Goal: Complete application form: Complete application form

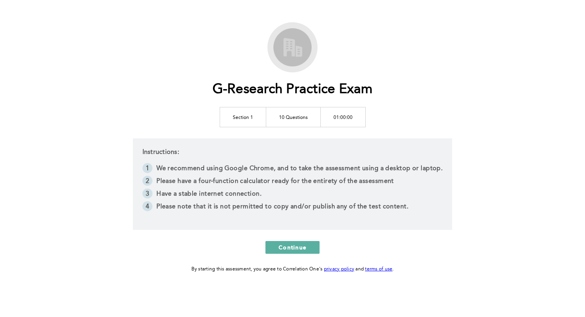
scroll to position [26, 0]
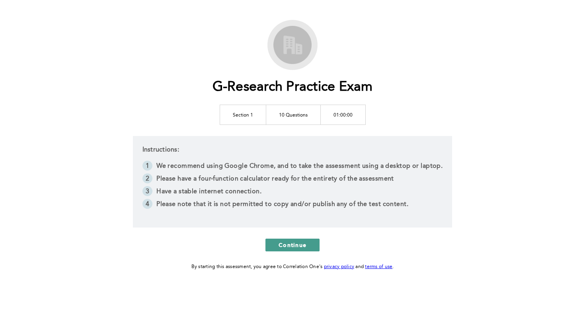
click at [291, 246] on span "Continue" at bounding box center [293, 245] width 28 height 8
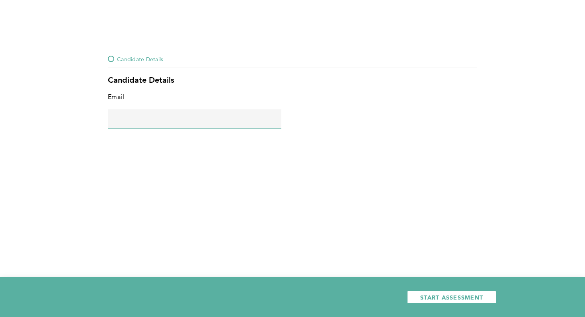
click at [206, 122] on input "text" at bounding box center [195, 118] width 174 height 19
type input "[EMAIL_ADDRESS][DOMAIN_NAME]"
click at [428, 299] on span "START ASSESSMENT" at bounding box center [451, 298] width 63 height 8
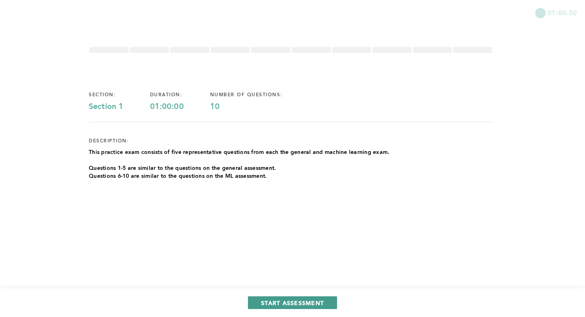
click at [297, 304] on span "START ASSESSMENT" at bounding box center [292, 303] width 63 height 8
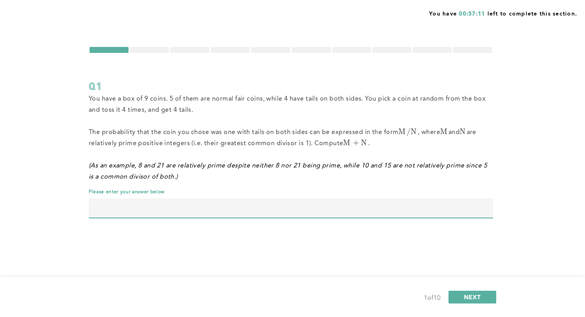
click at [316, 211] on input "text" at bounding box center [291, 208] width 404 height 19
type input "133"
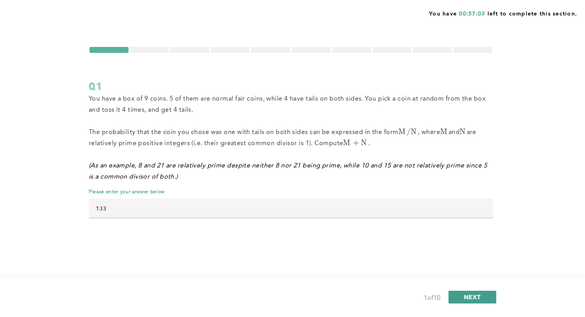
click at [476, 298] on span "NEXT" at bounding box center [472, 297] width 17 height 8
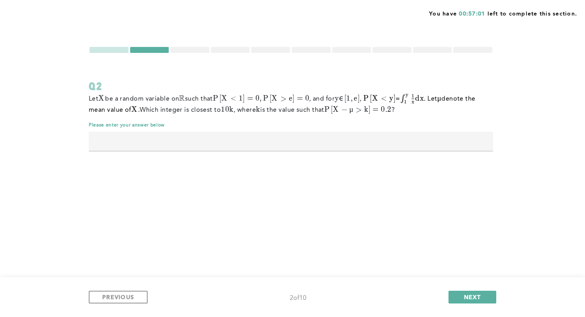
click at [303, 139] on input "text" at bounding box center [291, 141] width 404 height 19
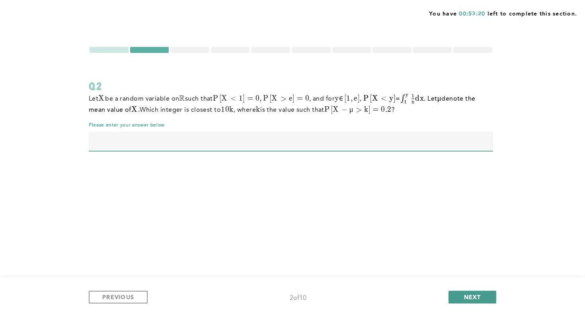
click at [456, 293] on button "NEXT" at bounding box center [473, 297] width 48 height 13
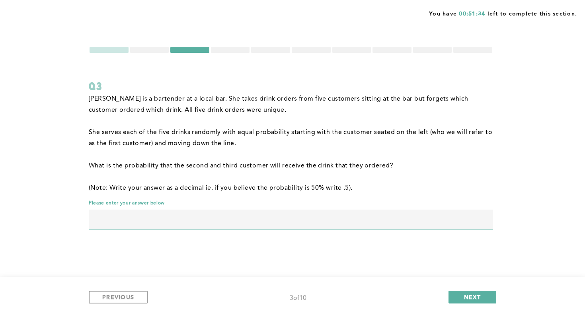
click at [152, 218] on input "text" at bounding box center [291, 219] width 404 height 19
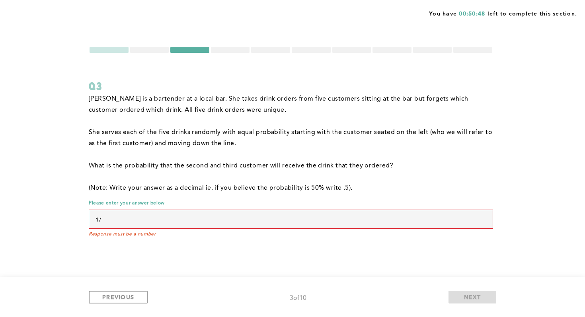
type input "1"
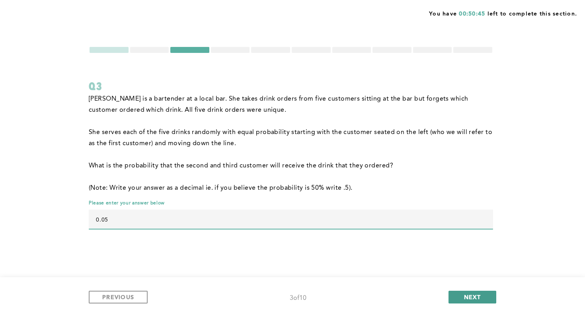
type input "0.05"
click at [466, 297] on span "NEXT" at bounding box center [472, 297] width 17 height 8
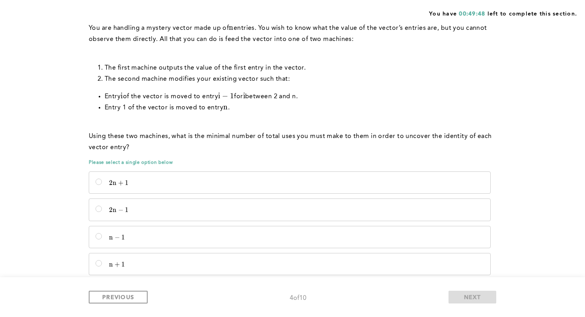
scroll to position [81, 0]
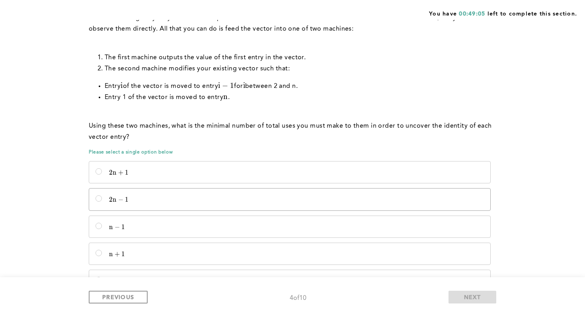
click at [127, 192] on label "2 n − 1 2n - 1 2 n − 1" at bounding box center [289, 199] width 401 height 21
click at [102, 195] on input "2 n − 1 2n - 1 2 n − 1" at bounding box center [99, 198] width 6 height 6
radio input "true"
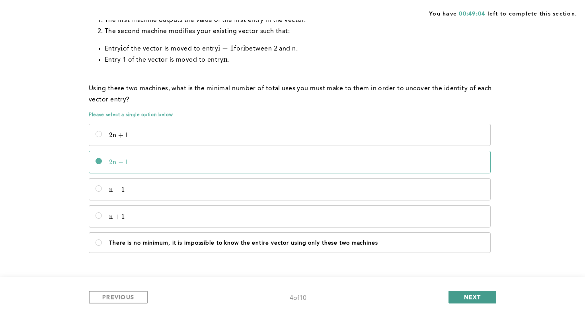
click at [466, 295] on span "NEXT" at bounding box center [472, 297] width 17 height 8
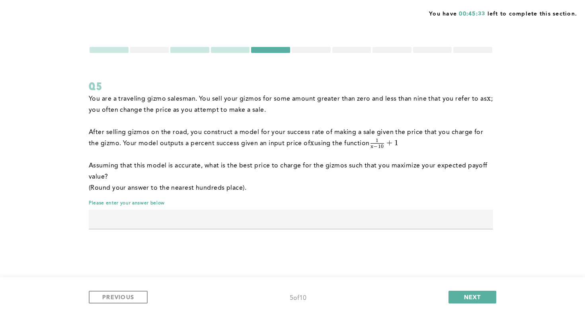
click at [324, 219] on input "text" at bounding box center [291, 219] width 404 height 19
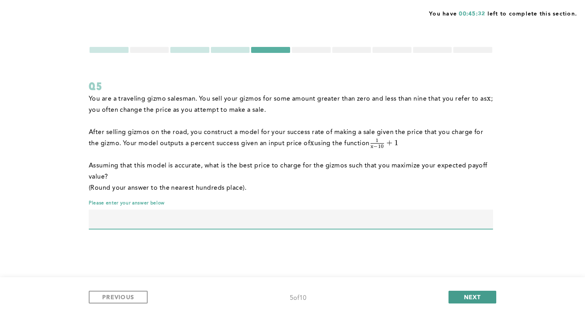
click at [470, 295] on span "NEXT" at bounding box center [472, 297] width 17 height 8
